Goal: Navigation & Orientation: Find specific page/section

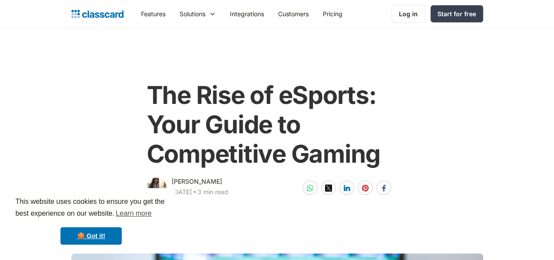
click at [459, 41] on main "The Rise of eSports: Your Guide to Competitive Gaming [PERSON_NAME] [DATE] ‧ 3 …" at bounding box center [277, 113] width 554 height 171
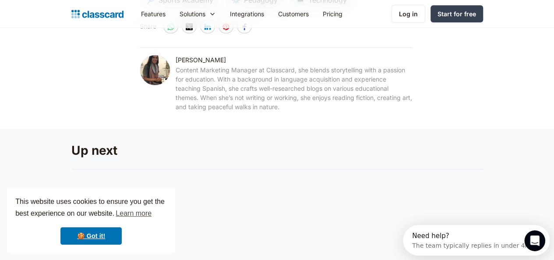
drag, startPoint x: 454, startPoint y: 21, endPoint x: 447, endPoint y: 31, distance: 11.8
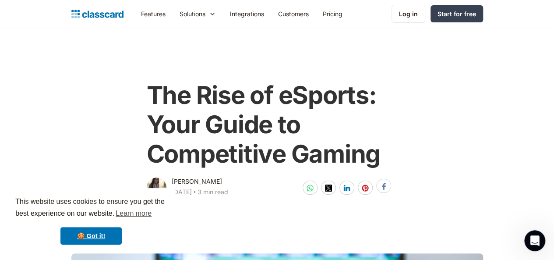
click at [391, 186] on div at bounding box center [383, 186] width 15 height 14
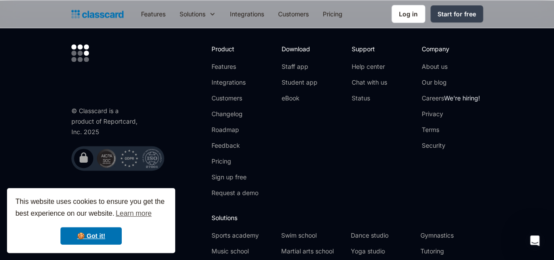
scroll to position [3731, 0]
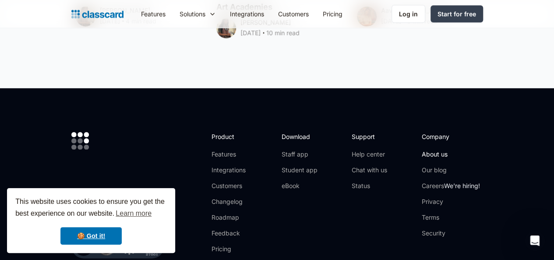
click at [475, 150] on link "About us" at bounding box center [451, 154] width 58 height 9
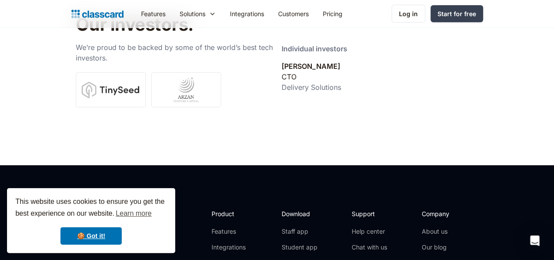
scroll to position [3110, 0]
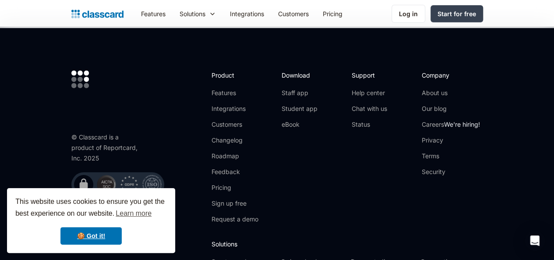
click at [473, 99] on div "Company About us Our blog Careers We're hiring! Privacy Terms Security" at bounding box center [452, 150] width 61 height 160
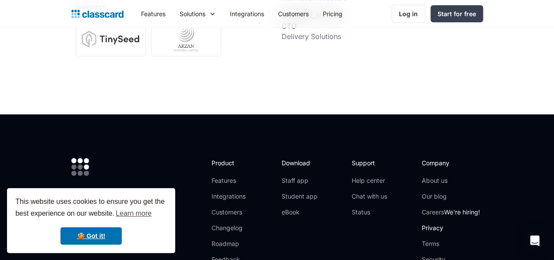
click at [469, 223] on link "Privacy" at bounding box center [451, 227] width 58 height 9
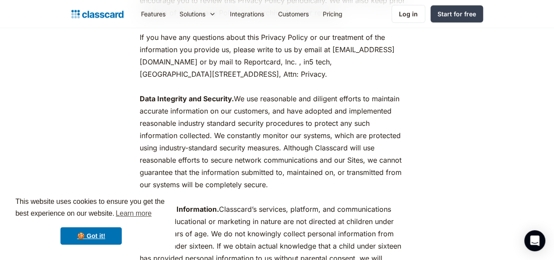
scroll to position [525, 0]
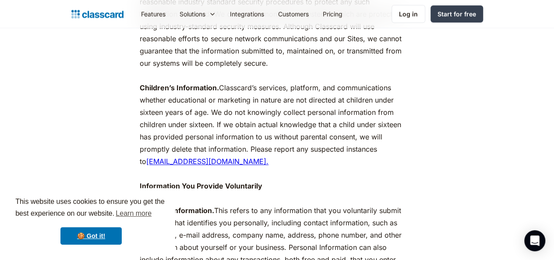
drag, startPoint x: 369, startPoint y: 129, endPoint x: 254, endPoint y: 146, distance: 115.9
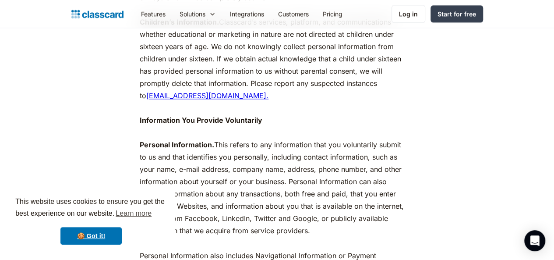
scroll to position [613, 0]
